Goal: Task Accomplishment & Management: Use online tool/utility

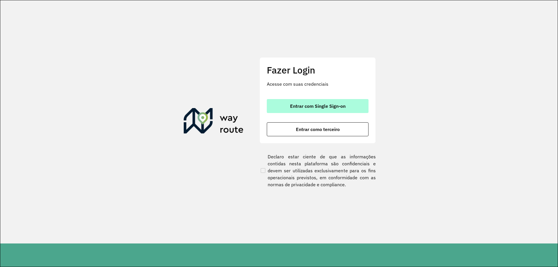
click at [319, 108] on span "Entrar com Single Sign-on" at bounding box center [317, 106] width 55 height 5
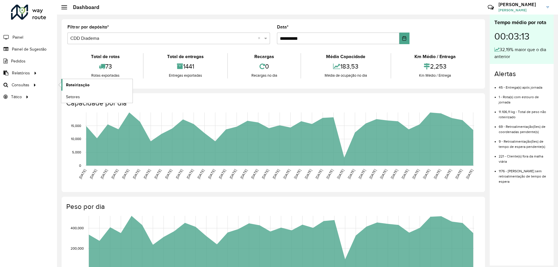
click at [78, 87] on span "Roteirização" at bounding box center [78, 85] width 24 height 6
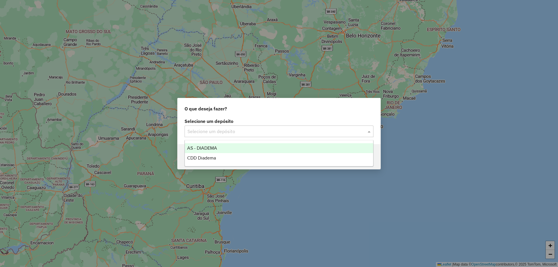
click at [240, 135] on div "Selecione um depósito" at bounding box center [278, 131] width 189 height 12
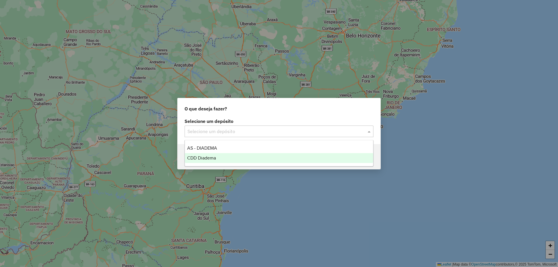
click at [219, 155] on div "CDD Diadema" at bounding box center [279, 158] width 188 height 10
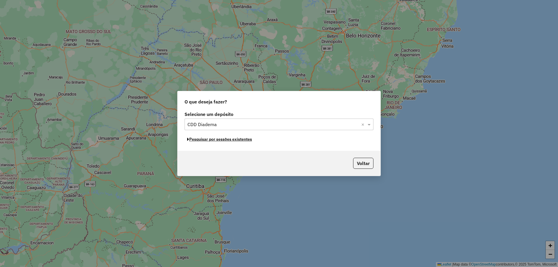
click at [229, 139] on button "Pesquisar por sessões existentes" at bounding box center [219, 139] width 70 height 9
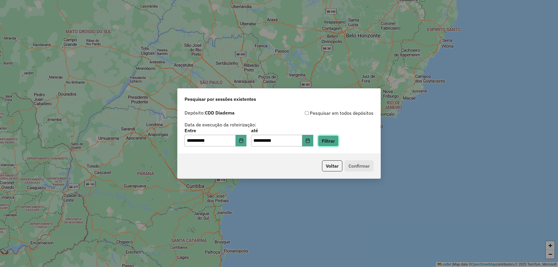
click at [338, 143] on button "Filtrar" at bounding box center [328, 140] width 21 height 11
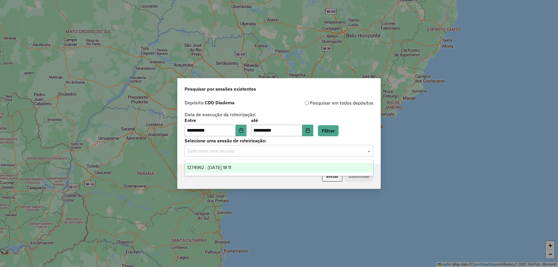
click at [264, 149] on input "text" at bounding box center [272, 151] width 171 height 7
click at [230, 165] on span "1274992 - [DATE] 18:11" at bounding box center [209, 167] width 44 height 5
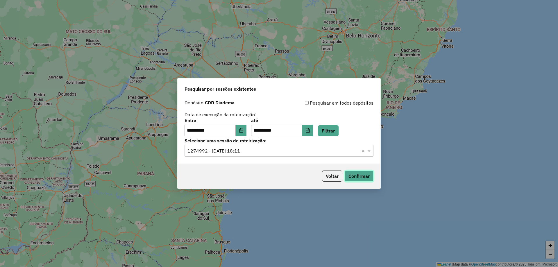
click at [364, 174] on button "Confirmar" at bounding box center [358, 175] width 29 height 11
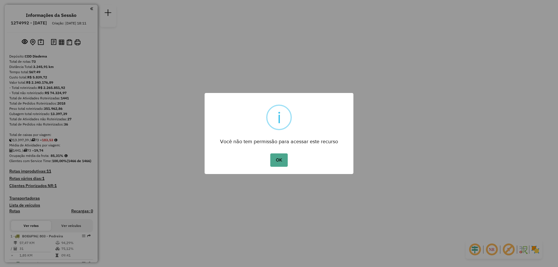
click at [270, 153] on button "OK" at bounding box center [278, 159] width 17 height 13
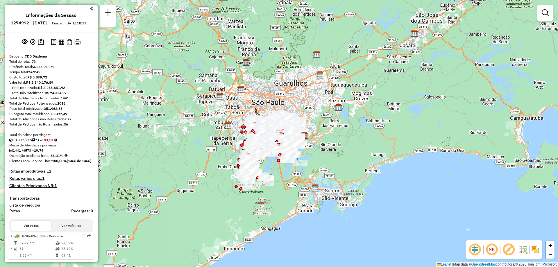
click at [367, 51] on div "Janela de atendimento Grade de atendimento Capacidade Transportadoras Veículos …" at bounding box center [279, 133] width 558 height 267
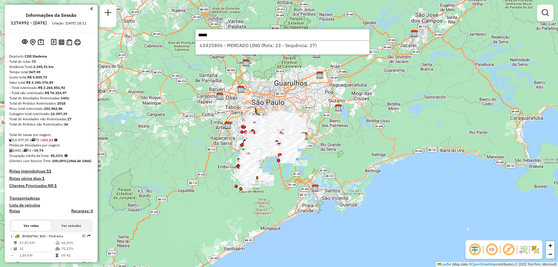
type input "*****"
click at [231, 41] on div "63425806 - MERCADO LING (Rota: 23 - Sequência: 27)" at bounding box center [282, 48] width 174 height 14
click at [229, 43] on li "63425806 - MERCADO LING (Rota: 23 - Sequência: 27)" at bounding box center [282, 45] width 174 height 9
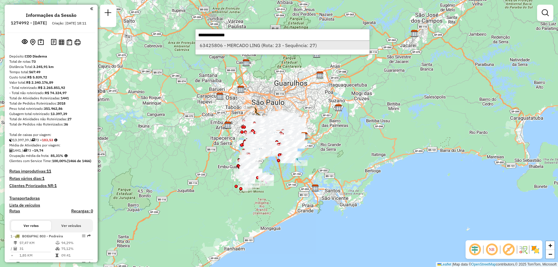
select select "**********"
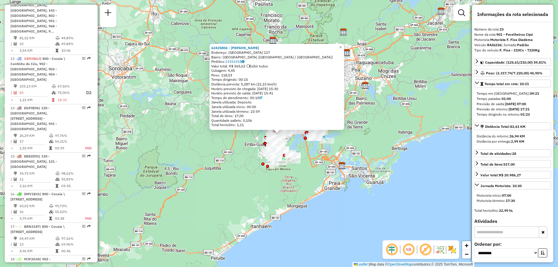
scroll to position [1106, 0]
